Goal: Information Seeking & Learning: Learn about a topic

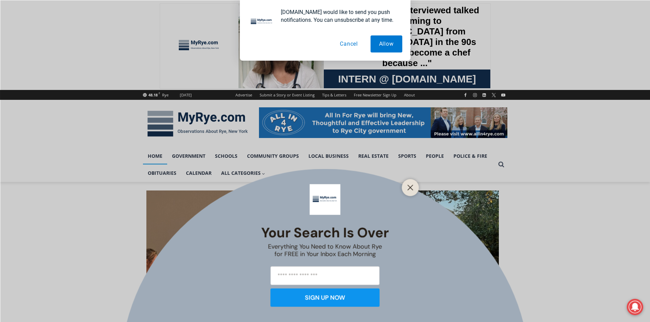
click at [354, 43] on button "Cancel" at bounding box center [348, 43] width 35 height 17
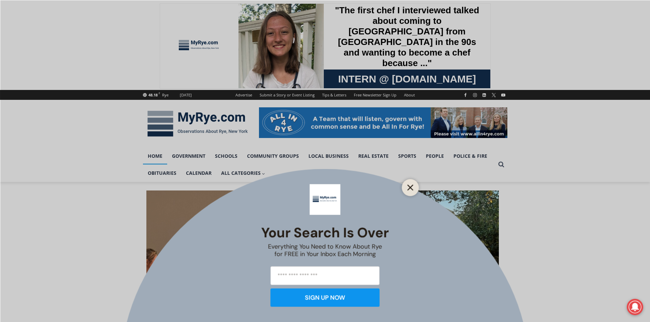
click at [410, 188] on line "Close" at bounding box center [409, 187] width 5 height 5
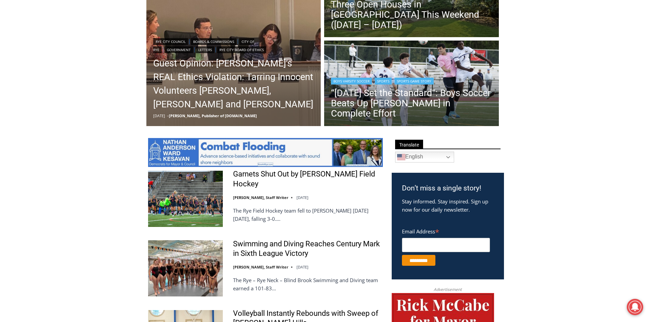
scroll to position [136, 0]
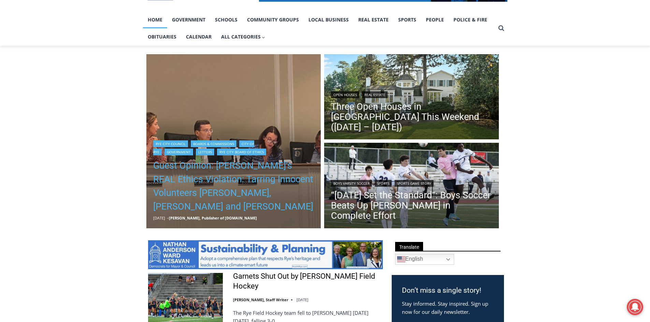
click at [257, 180] on link "Guest Opinion: [PERSON_NAME]’s REAL Ethics Violation: Tarring Innocent Voluntee…" at bounding box center [233, 186] width 161 height 55
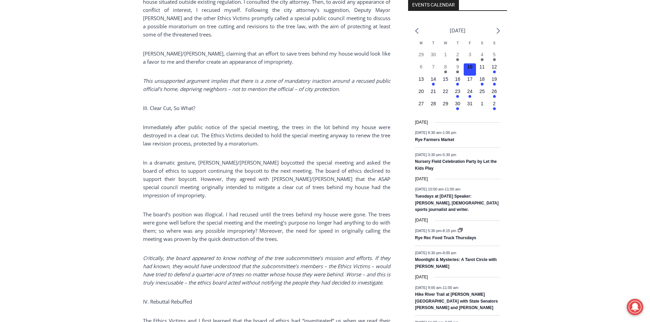
scroll to position [887, 0]
